Goal: Find specific page/section: Find specific page/section

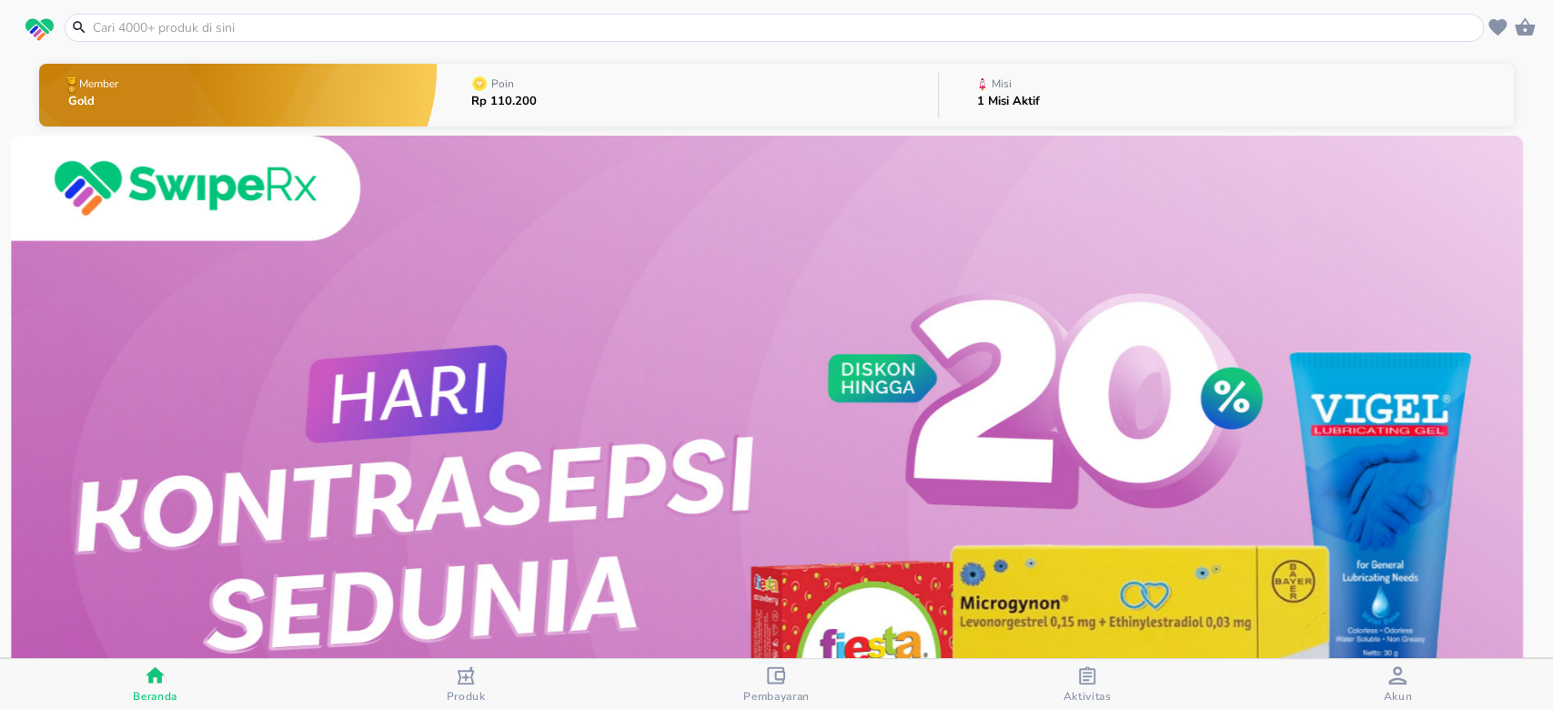
click at [1407, 679] on div "Akun" at bounding box center [1397, 684] width 29 height 37
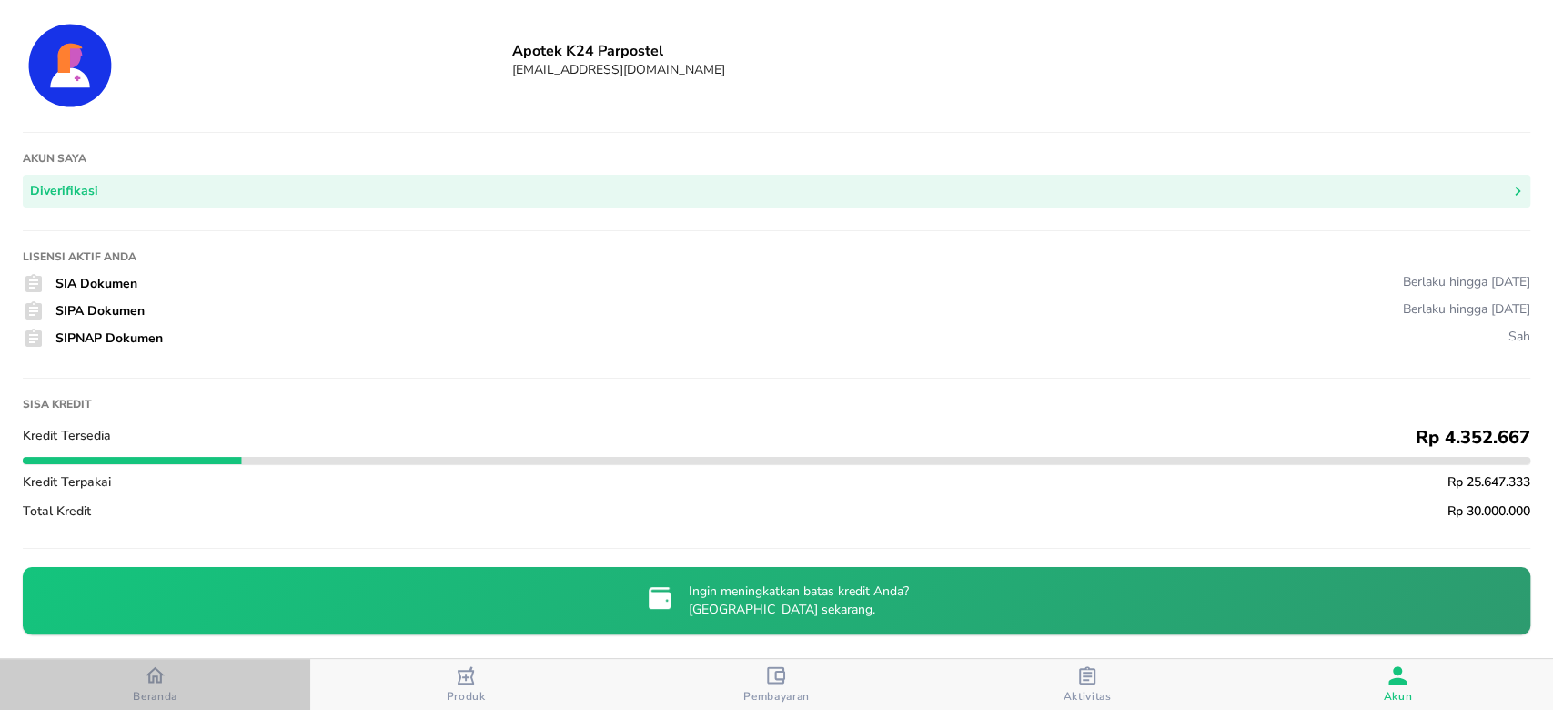
click at [146, 673] on icon "button" at bounding box center [155, 674] width 19 height 19
